Goal: Information Seeking & Learning: Learn about a topic

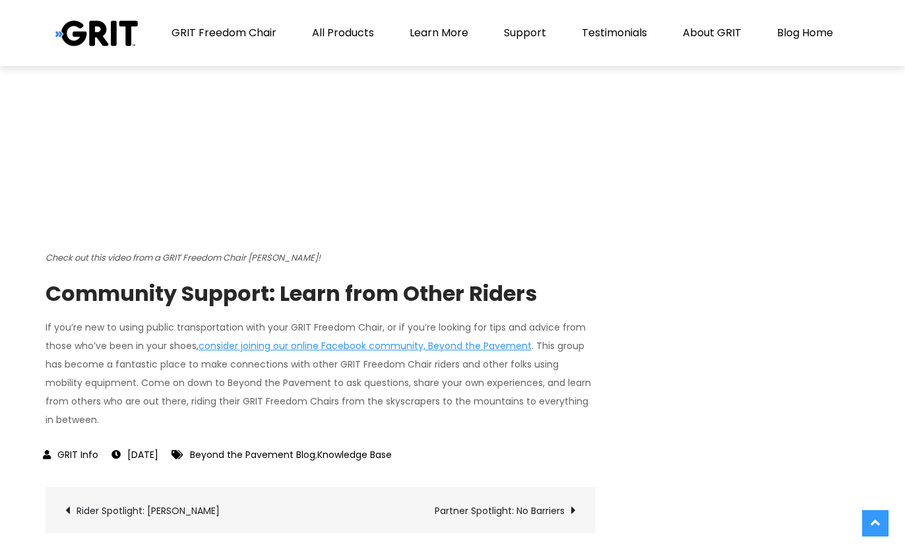
scroll to position [2803, 0]
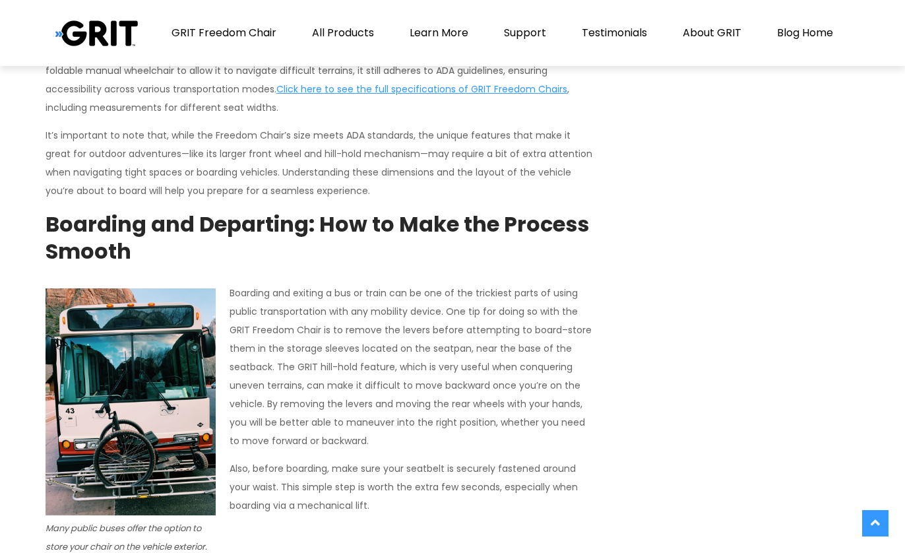
click at [496, 408] on span "Boarding and exiting a bus or train can be one of the trickiest parts of using …" at bounding box center [411, 366] width 362 height 161
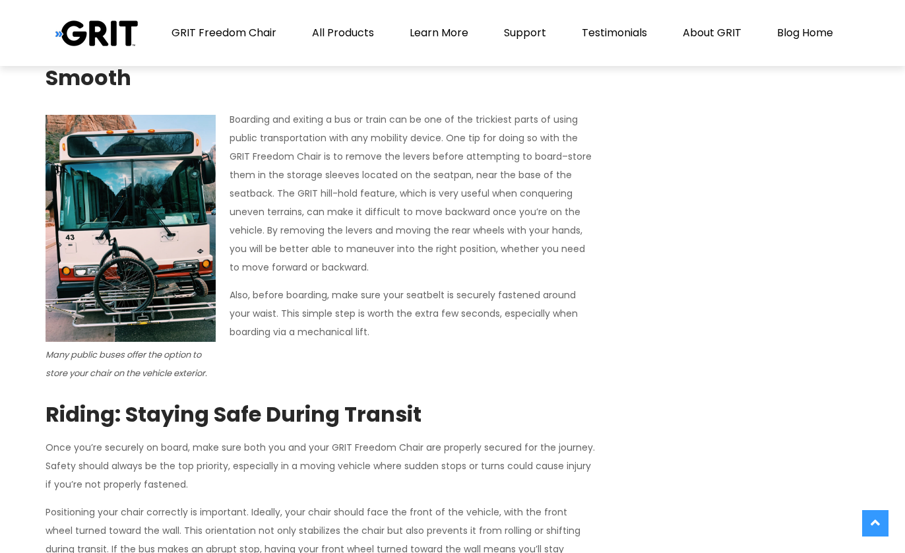
scroll to position [1542, 0]
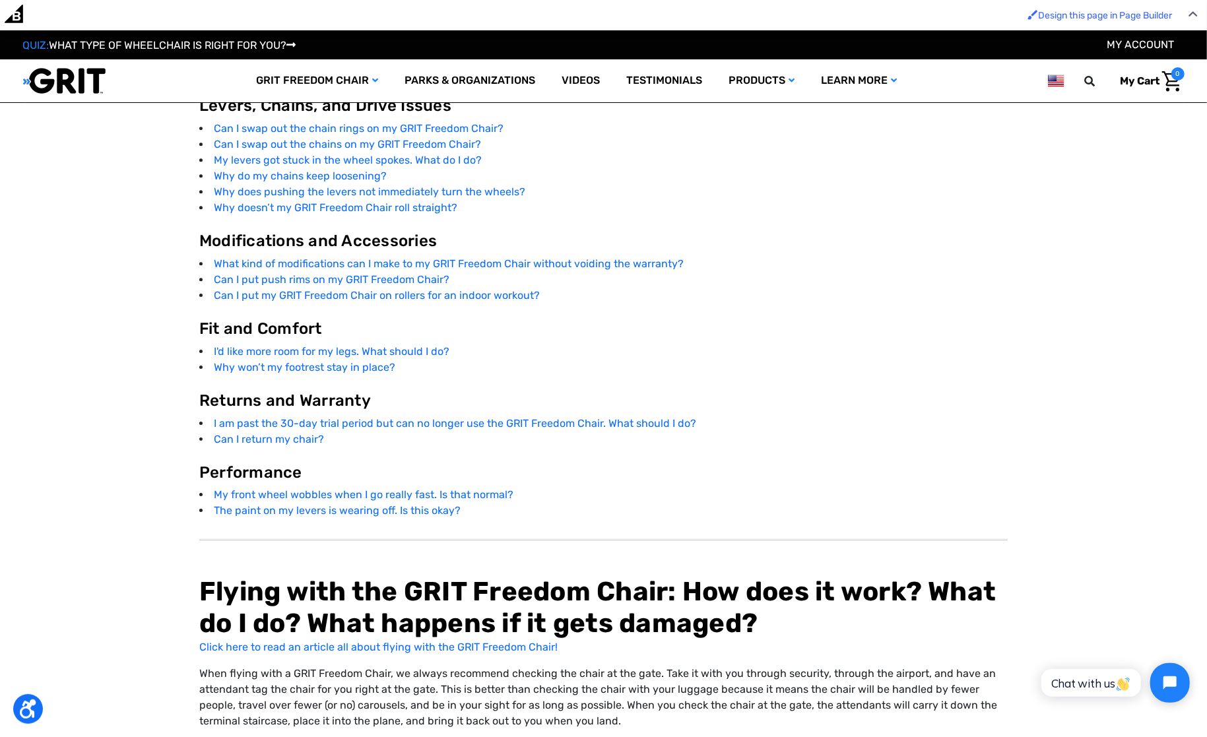
scroll to position [2326, 0]
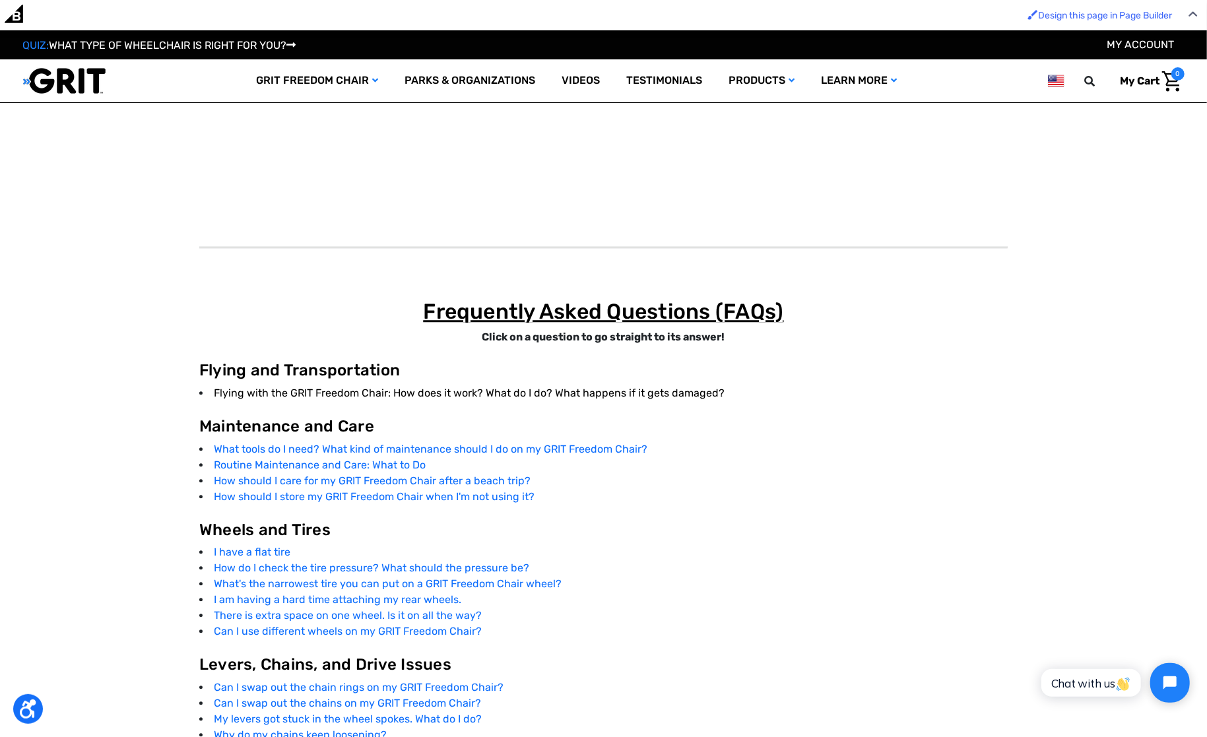
click at [509, 390] on link "Flying with the GRIT Freedom Chair: How does it work? What do I do? What happen…" at bounding box center [469, 393] width 511 height 13
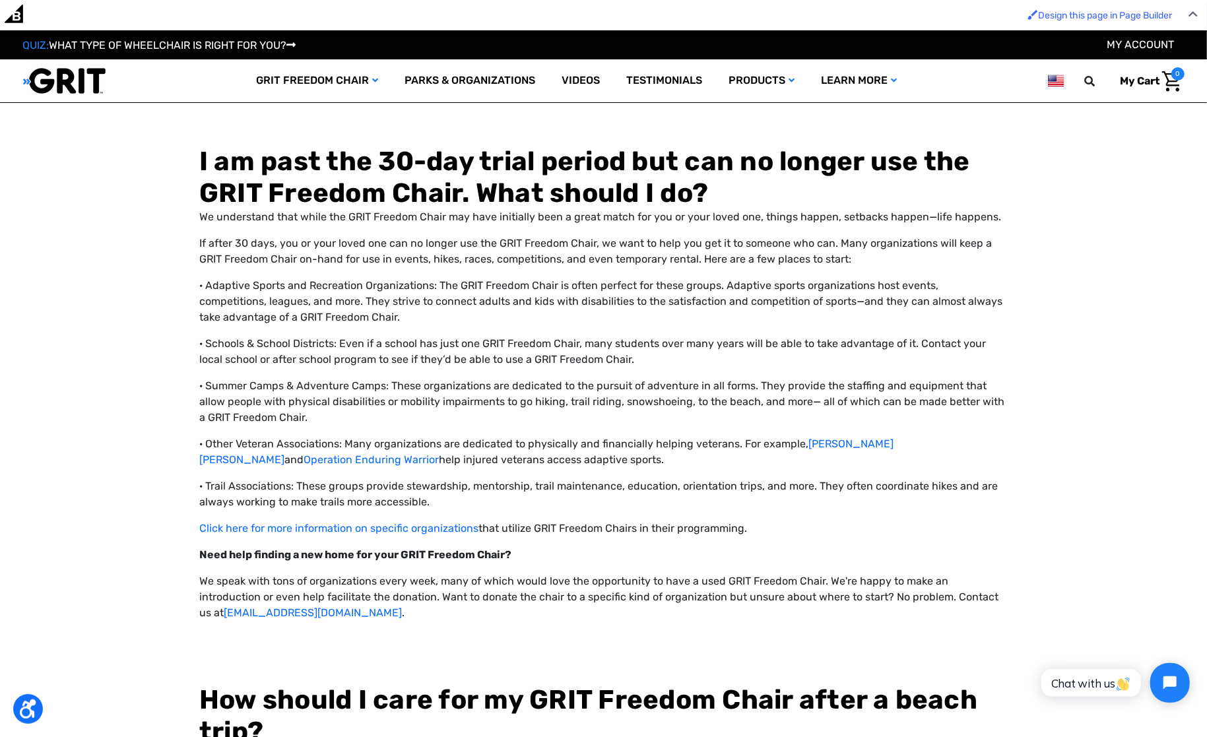
scroll to position [3648, 0]
